Goal: Task Accomplishment & Management: Use online tool/utility

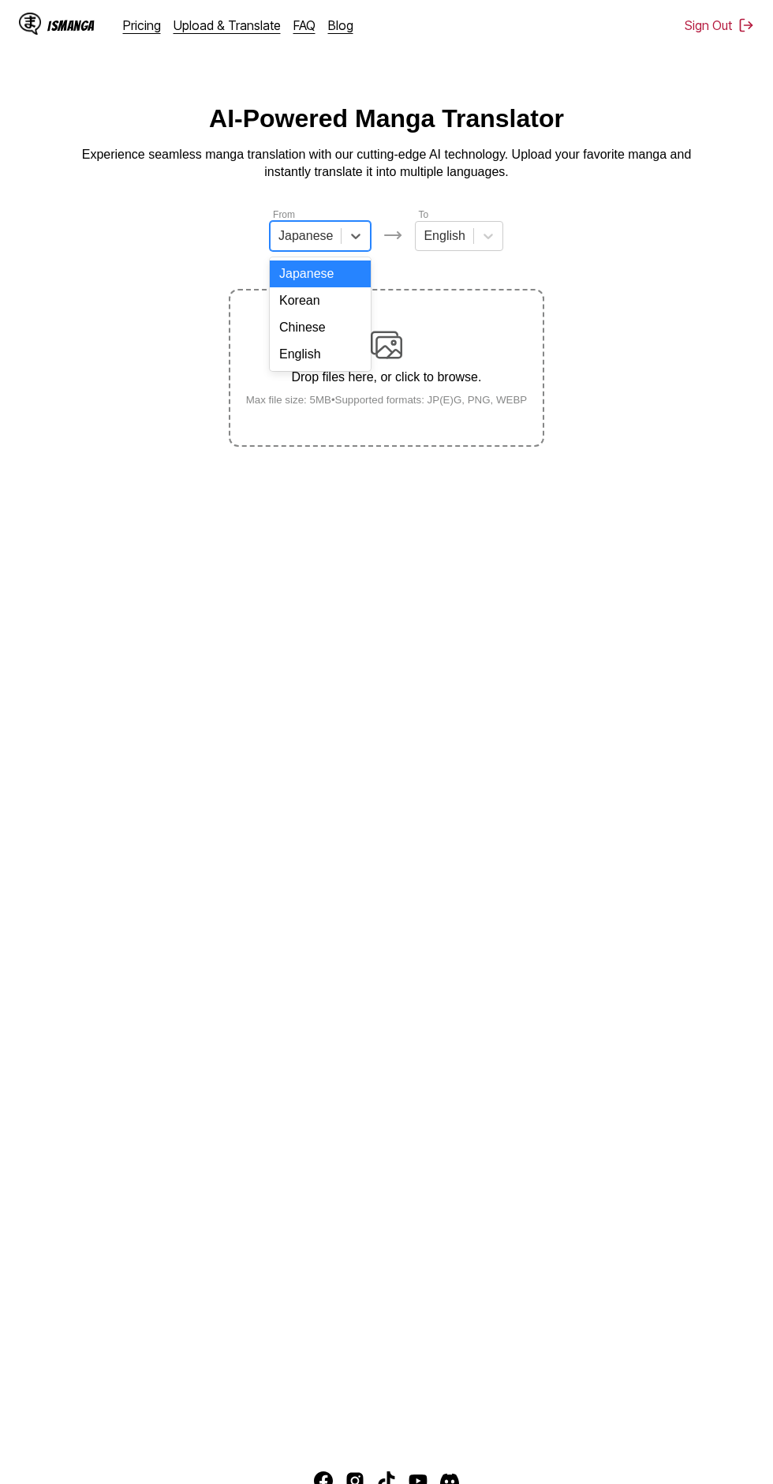
click at [323, 365] on div "English" at bounding box center [320, 354] width 101 height 27
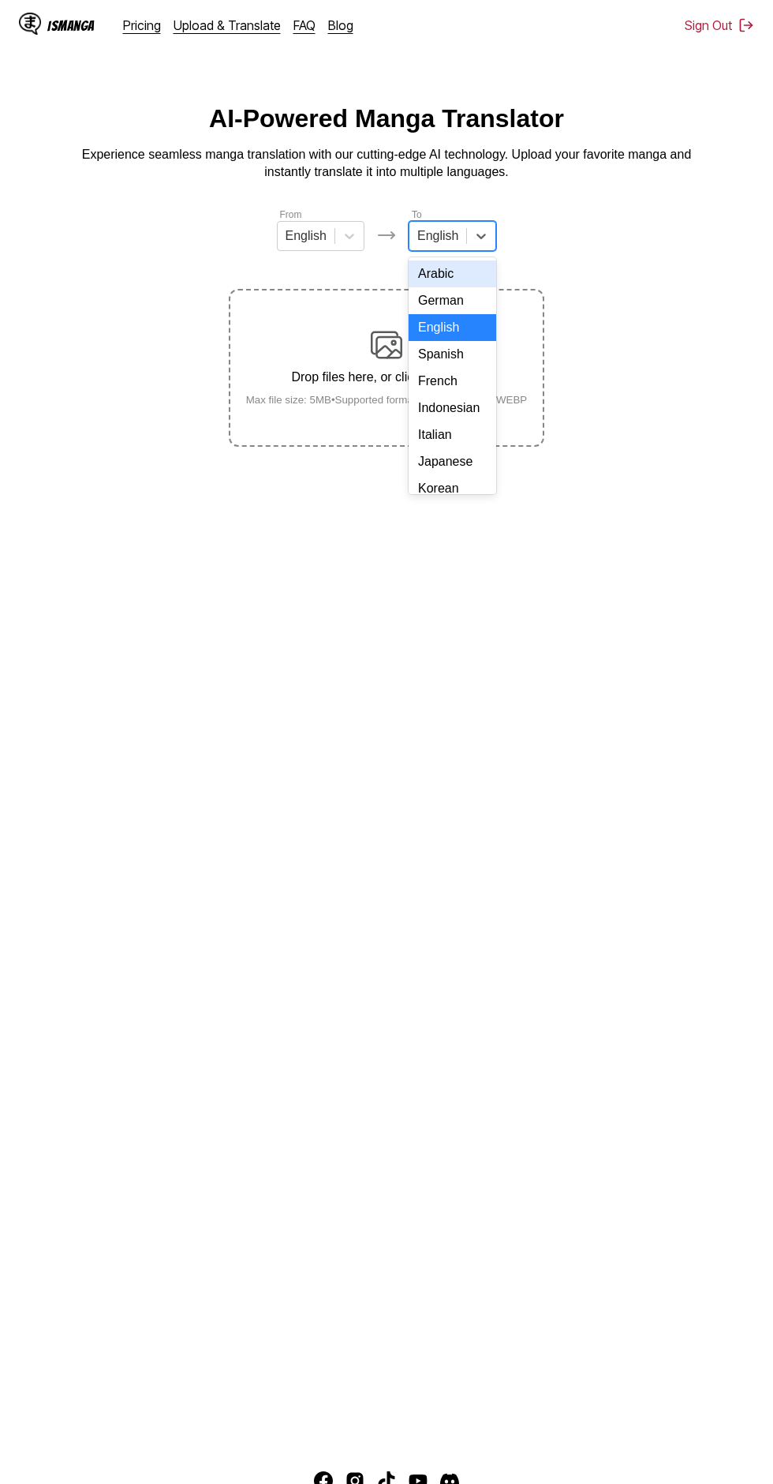
click at [459, 406] on div "Indonesian" at bounding box center [453, 408] width 88 height 27
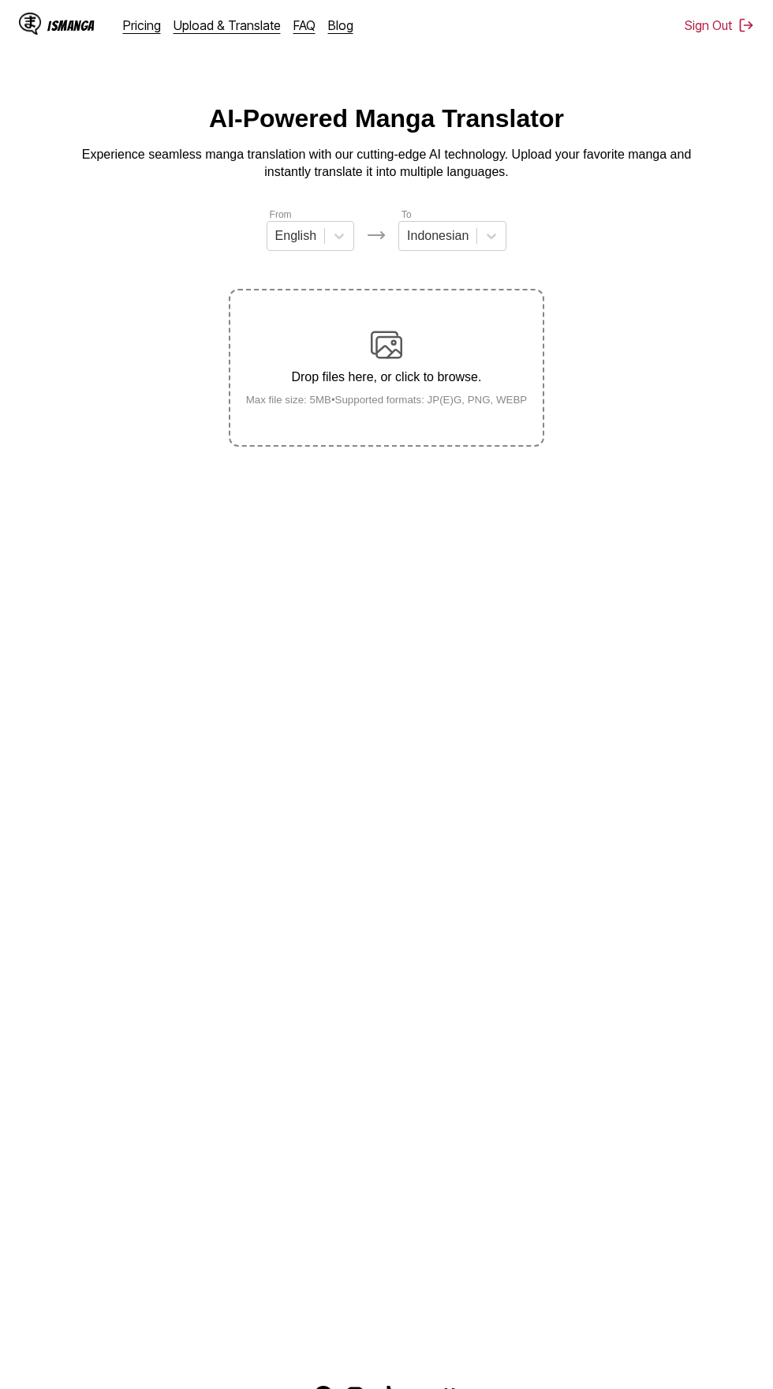
click at [408, 329] on div "Drop files here, or click to browse. Max file size: 5MB • Supported formats: JP…" at bounding box center [387, 367] width 307 height 77
click at [0, 0] on input "Drop files here, or click to browse. Max file size: 5MB • Supported formats: JP…" at bounding box center [0, 0] width 0 height 0
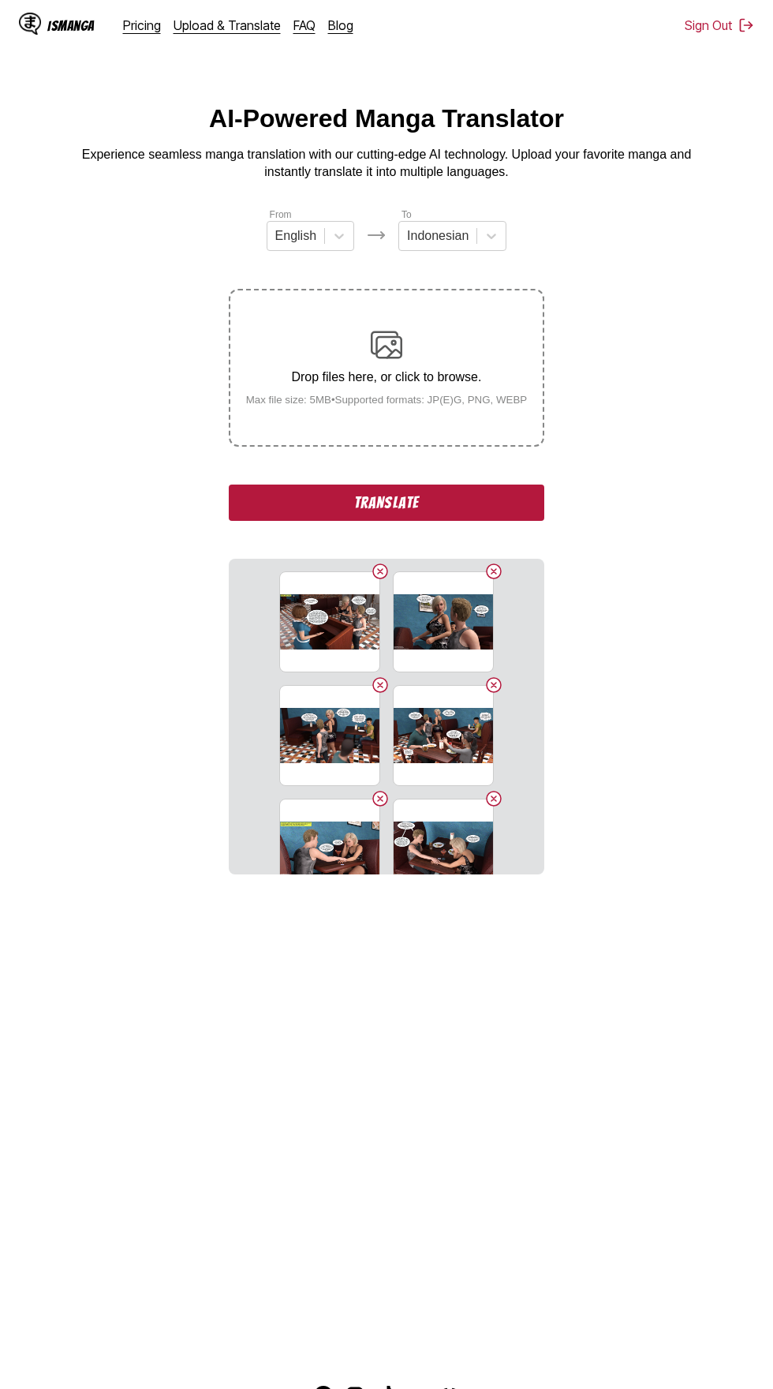
click at [487, 485] on button "Translate" at bounding box center [387, 503] width 316 height 36
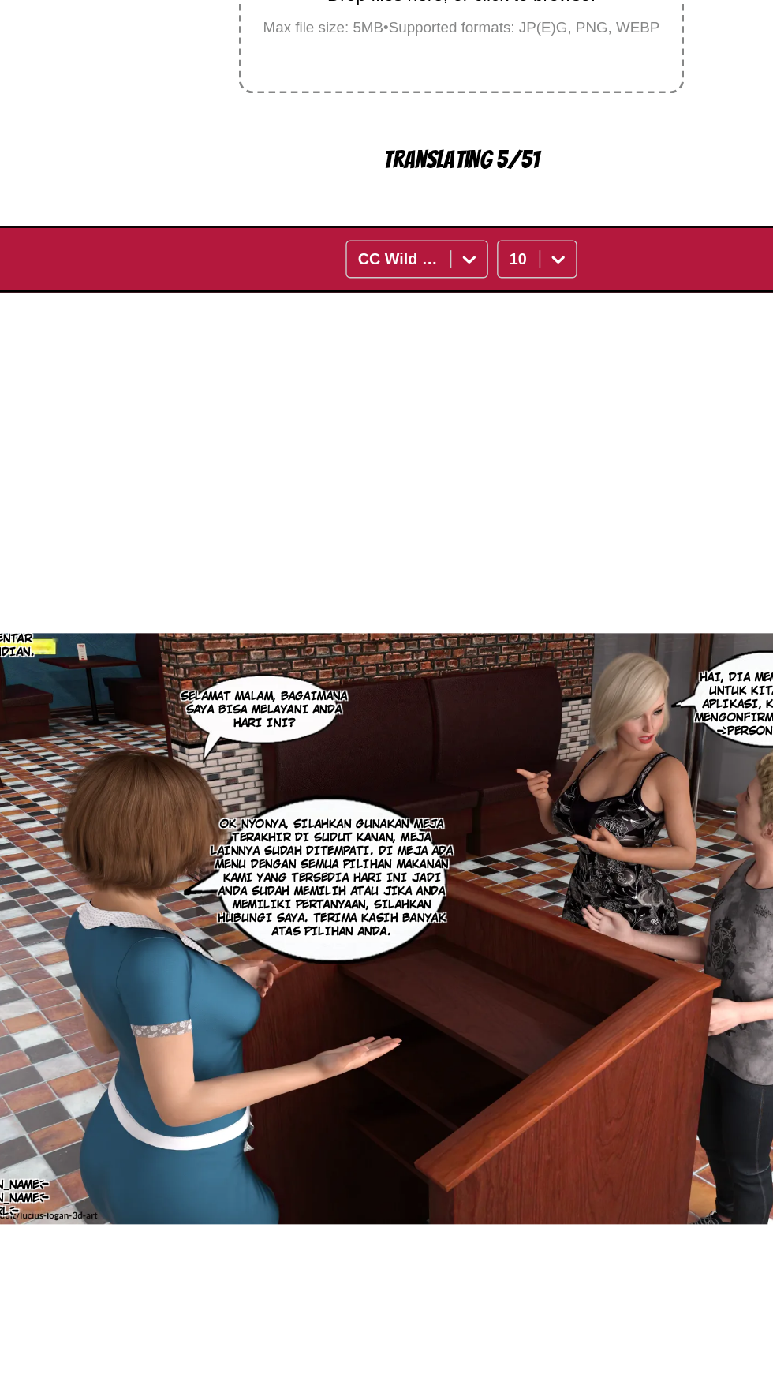
scroll to position [91, 0]
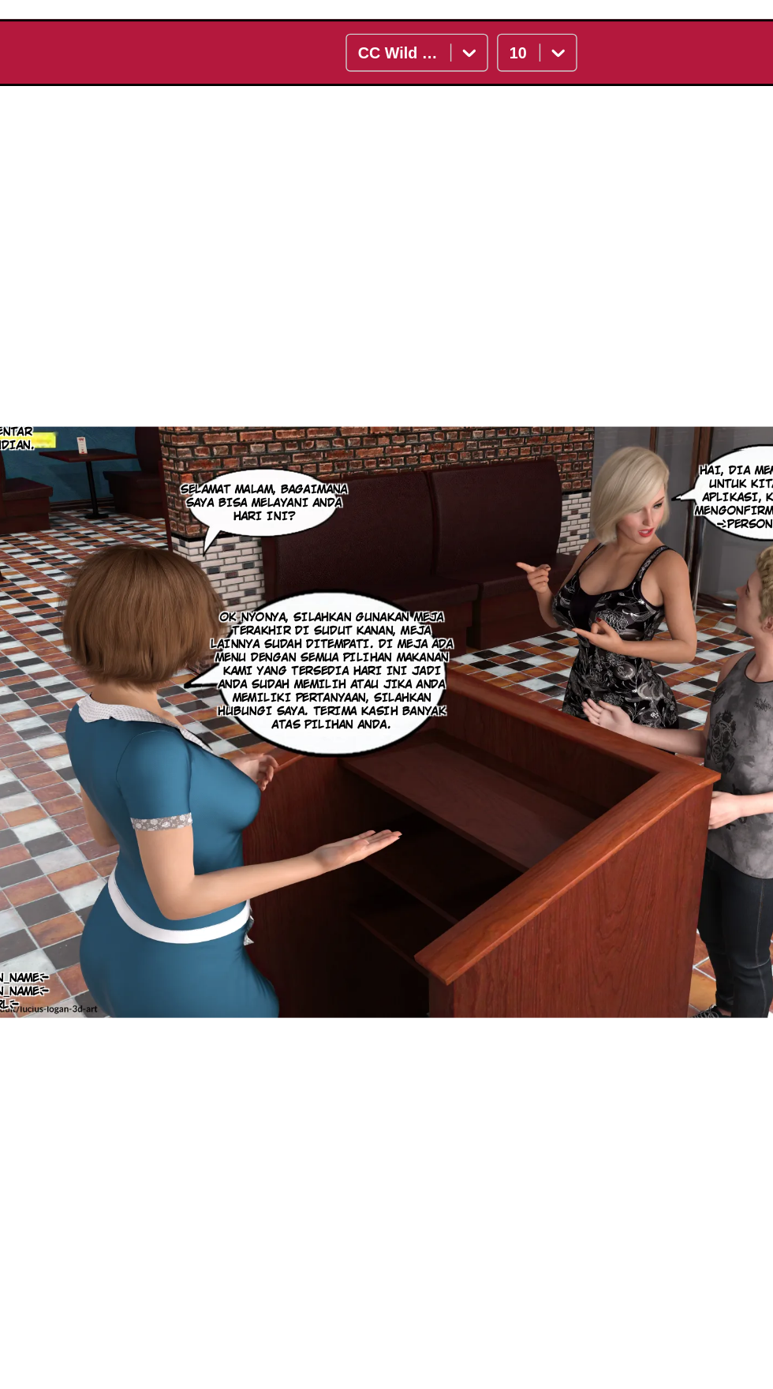
click at [468, 1369] on div "[DOMAIN_NAME] [DOMAIN_NAME][URL] HAI, DIA MEMESAN MEJA UNTUK KITA MELALUI APLIK…" at bounding box center [386, 948] width 745 height 903
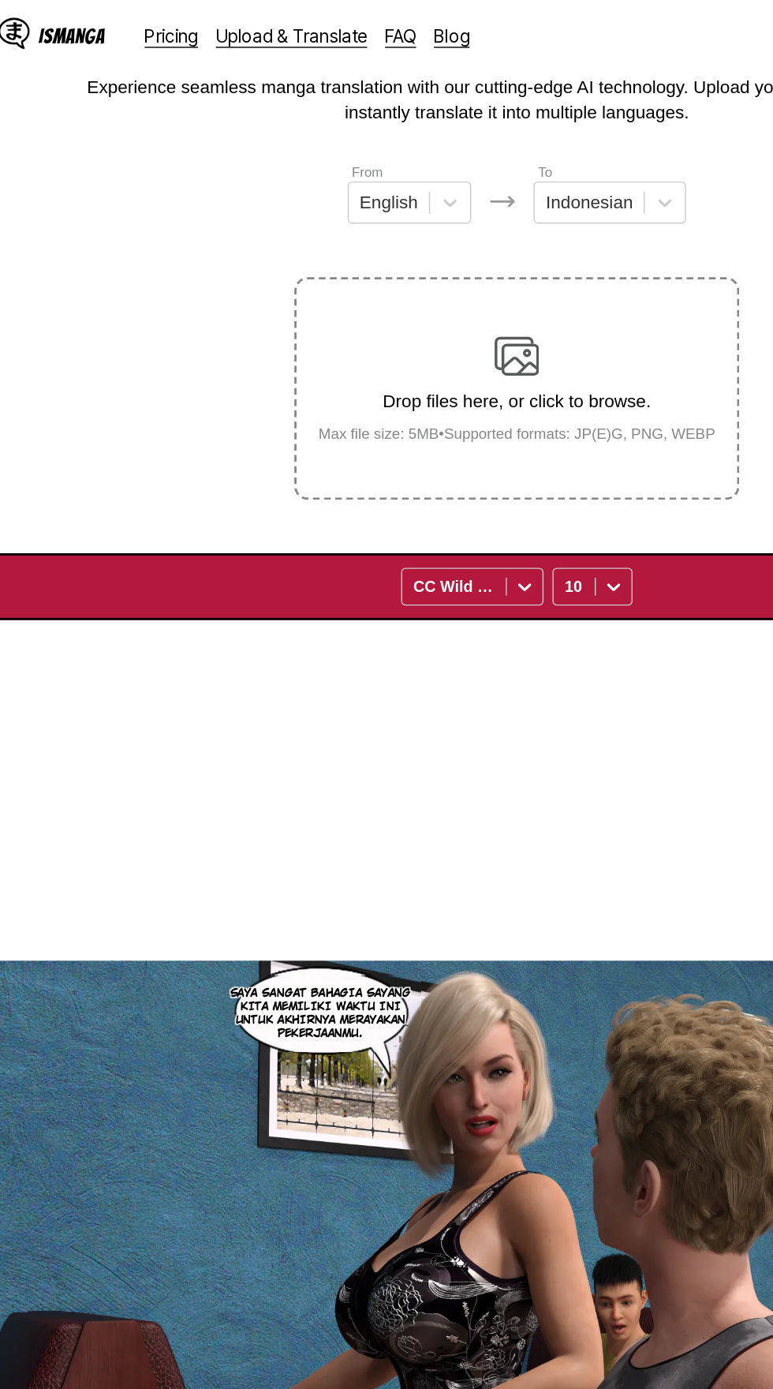
scroll to position [90, 0]
click at [28, 409] on img "button" at bounding box center [34, 418] width 19 height 19
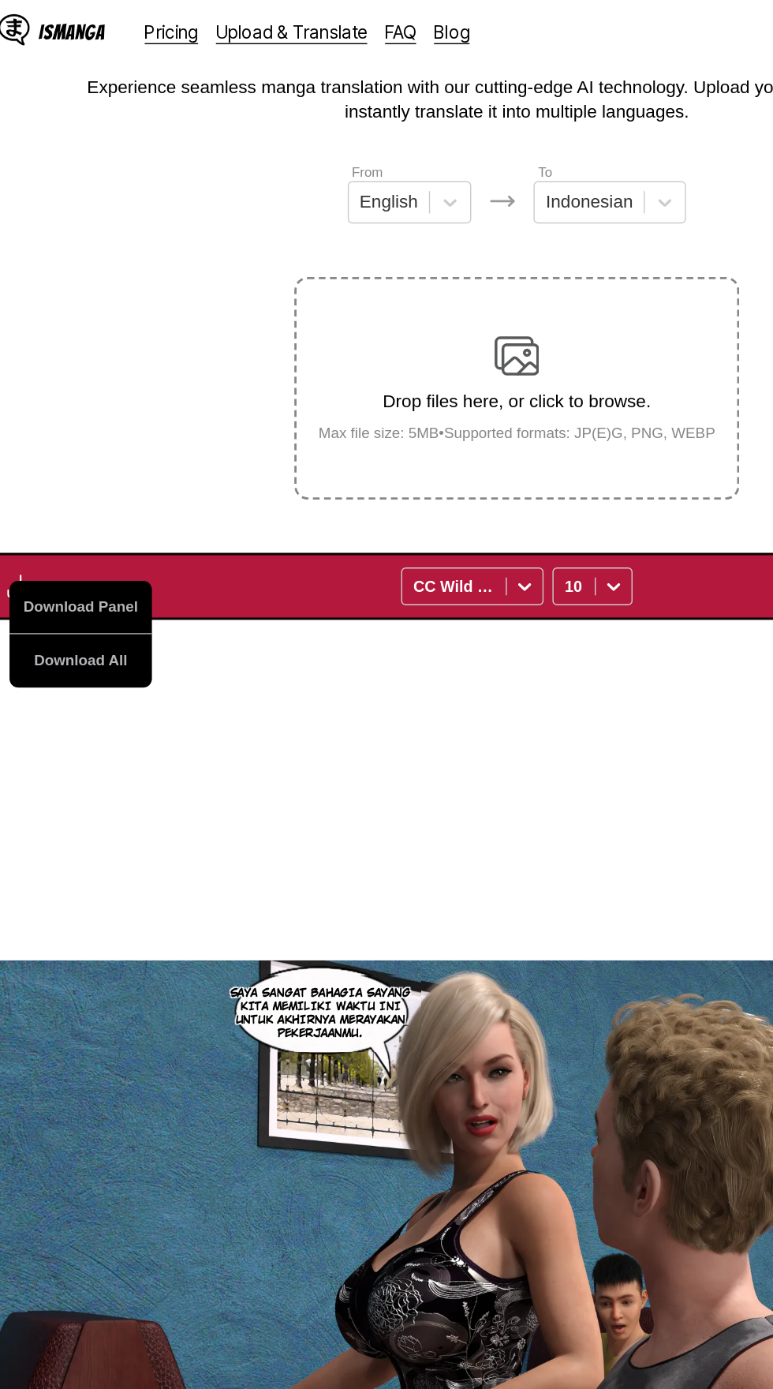
click at [100, 452] on button "Download All" at bounding box center [77, 471] width 101 height 38
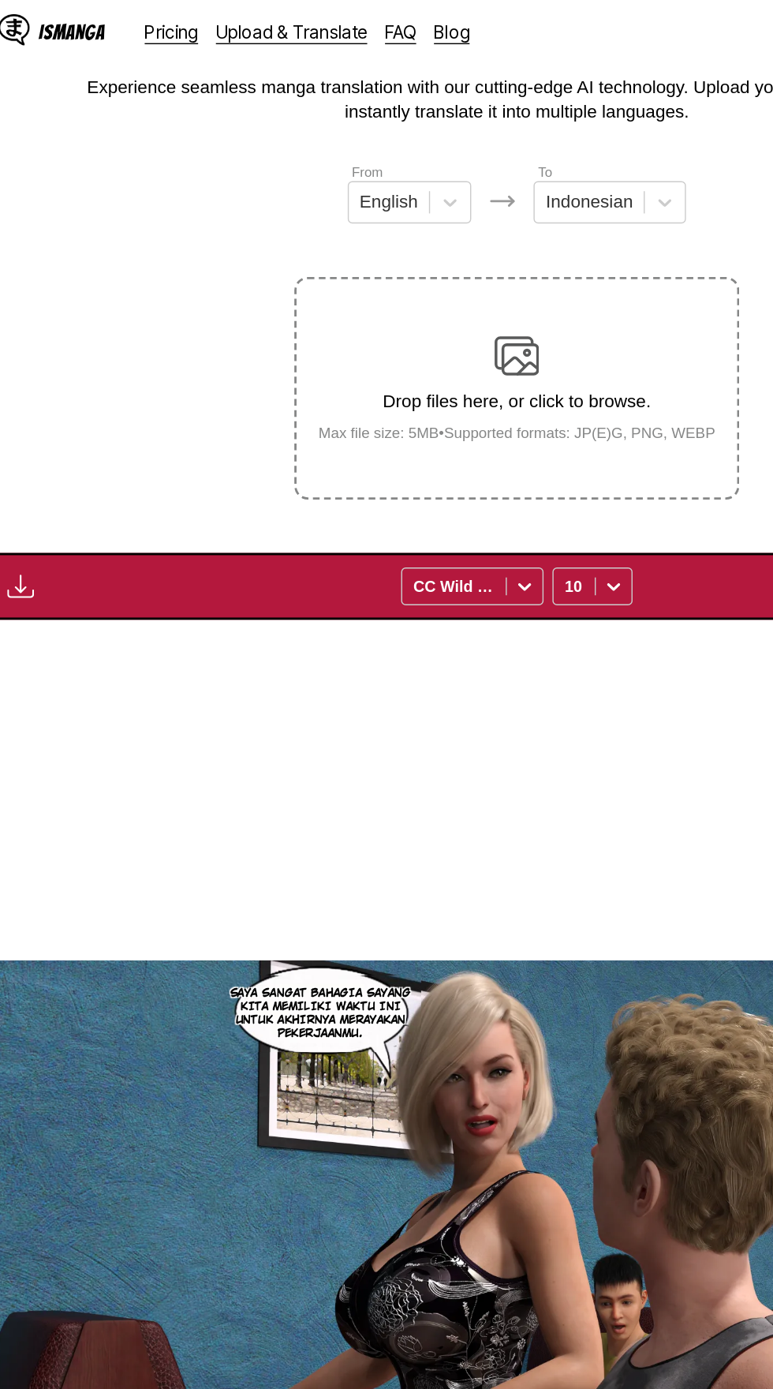
click at [492, 561] on div "[DOMAIN_NAME] [DOMAIN_NAME][URL] [DOMAIN_NAME]/lucius-logan-3d-art SAYA JUGA, S…" at bounding box center [386, 893] width 745 height 903
click at [42, 409] on img "button" at bounding box center [34, 418] width 19 height 19
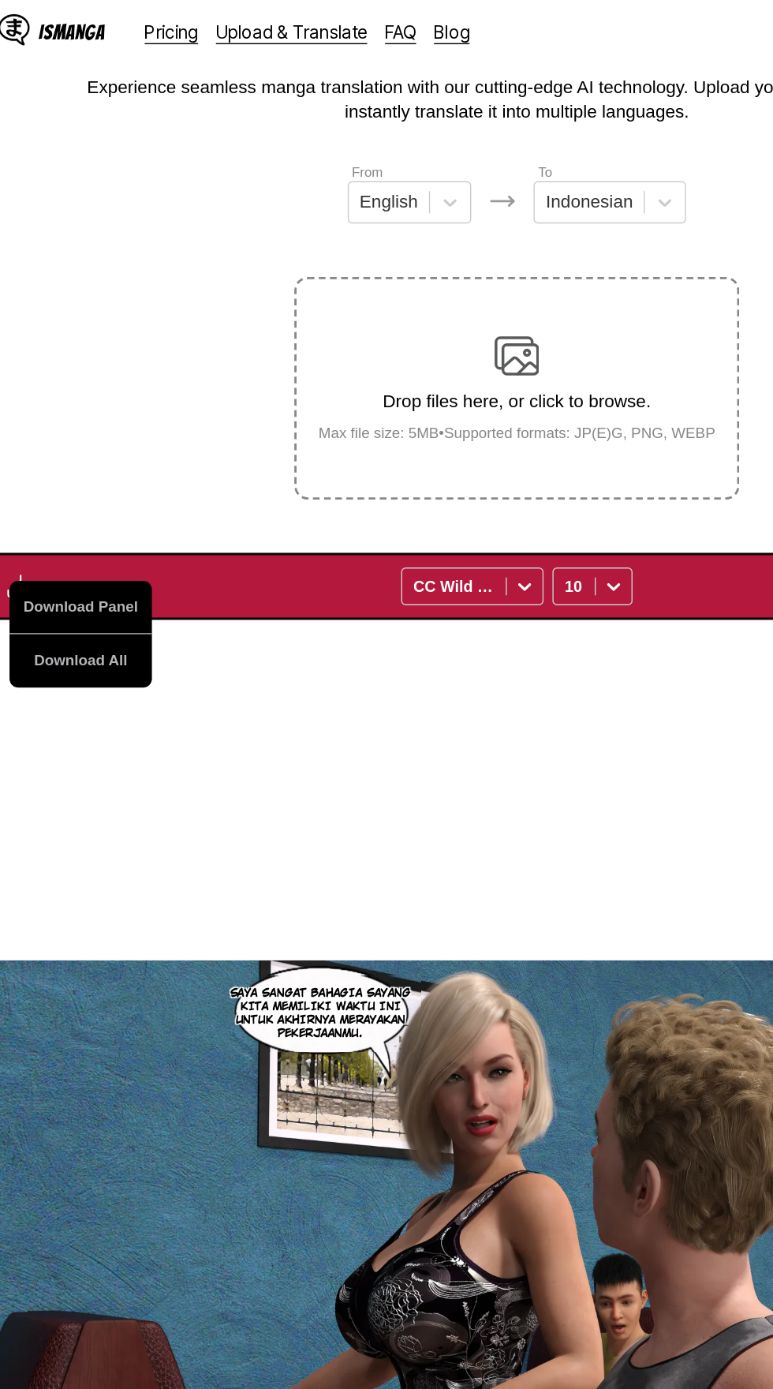
click at [112, 452] on button "Download All" at bounding box center [77, 471] width 101 height 38
click at [93, 452] on button "Download All" at bounding box center [77, 471] width 101 height 38
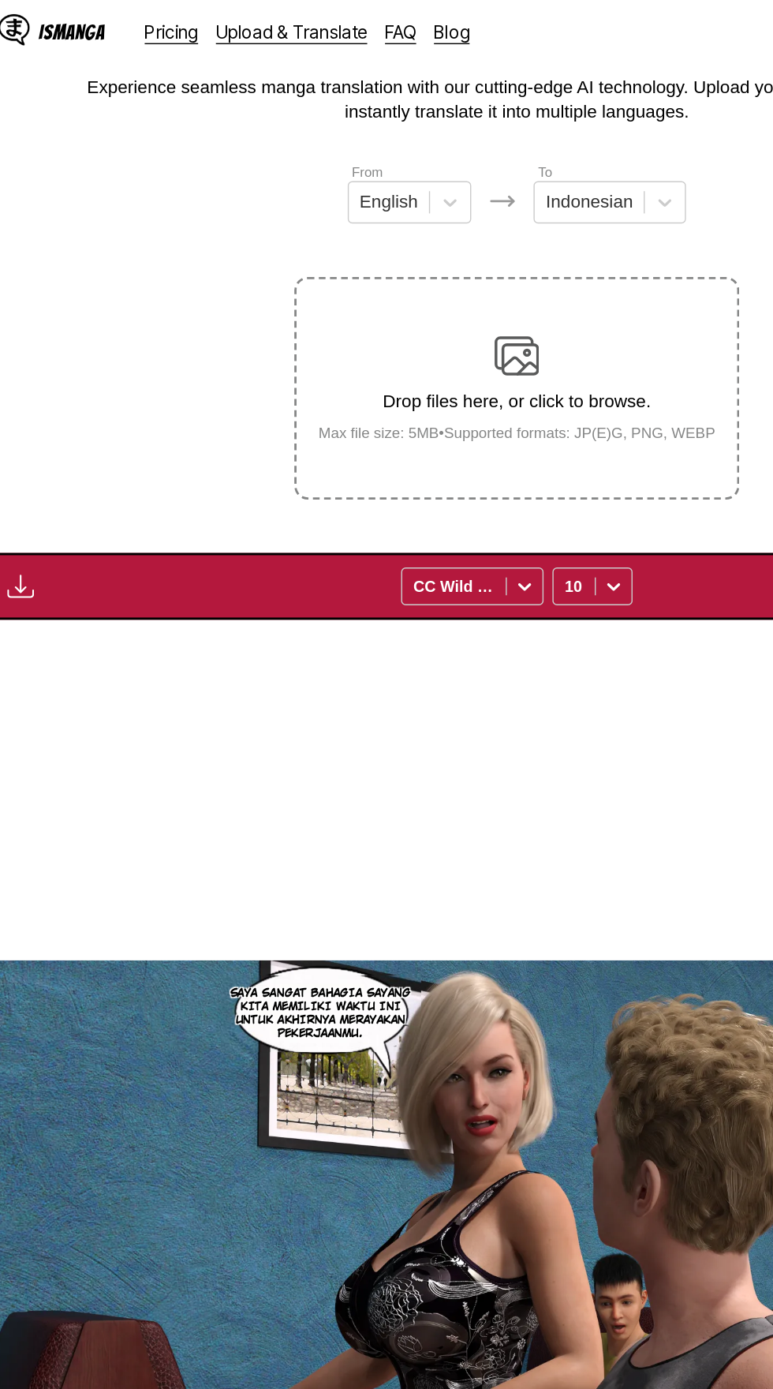
scroll to position [0, 0]
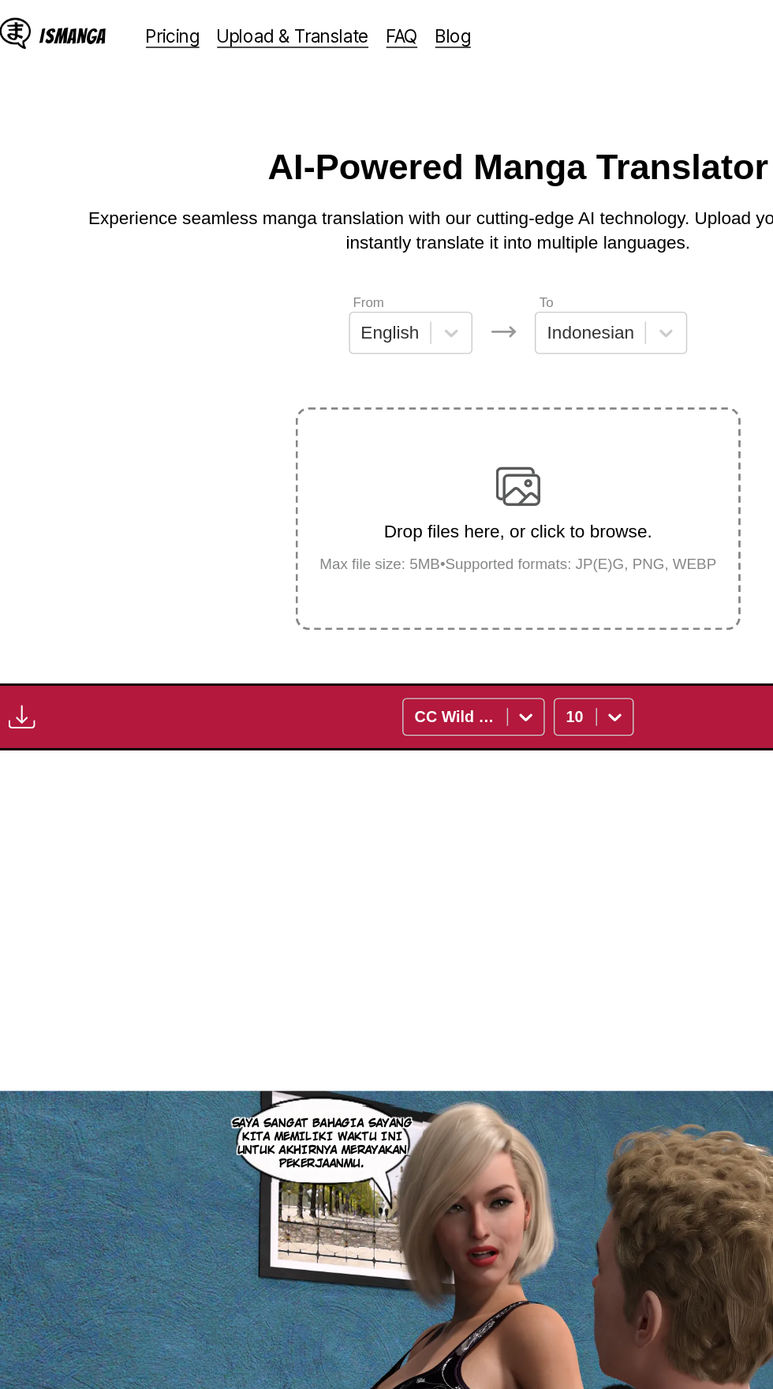
click at [32, 499] on img "button" at bounding box center [34, 508] width 19 height 19
click at [30, 499] on img "button" at bounding box center [34, 508] width 19 height 19
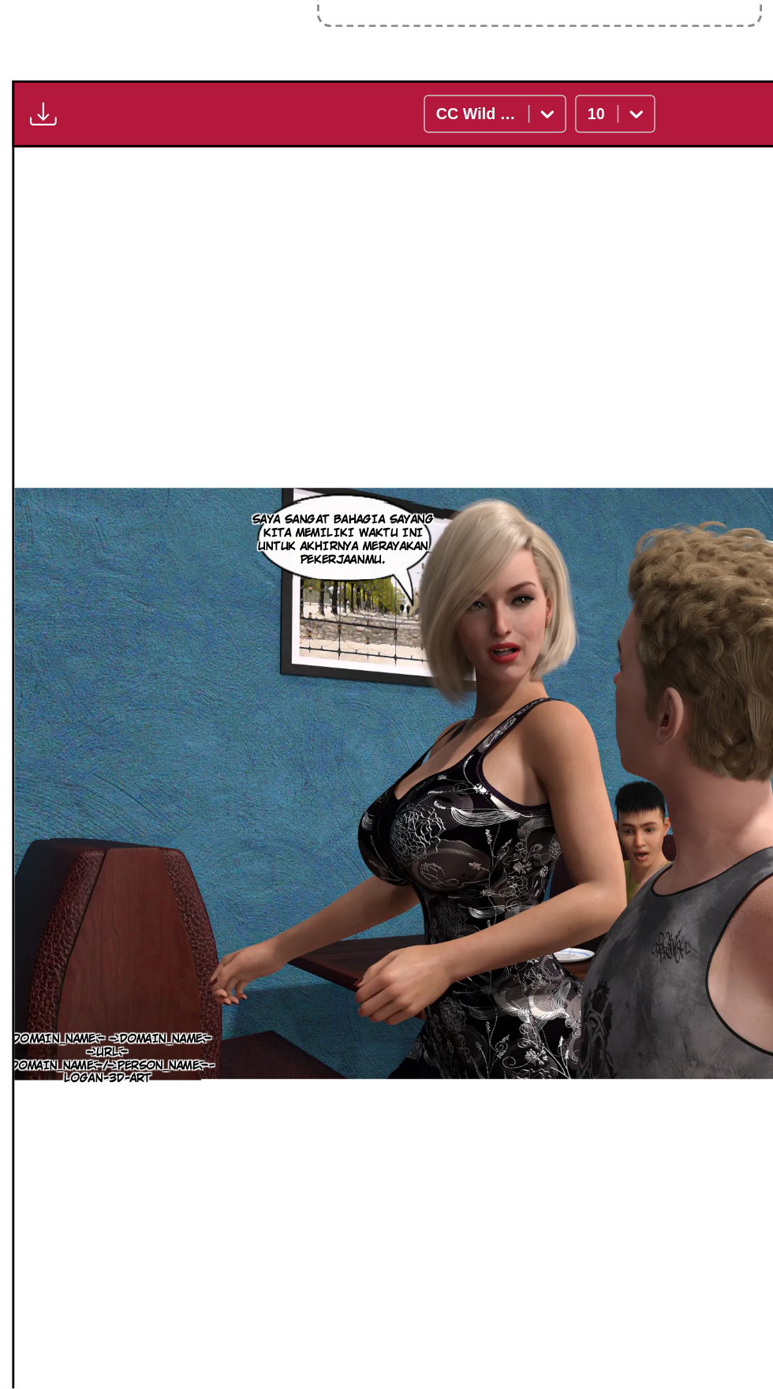
scroll to position [29, 0]
